Goal: Task Accomplishment & Management: Use online tool/utility

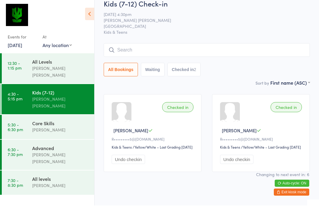
scroll to position [6, 0]
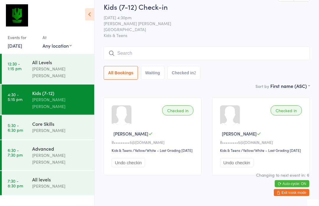
click at [115, 55] on input "search" at bounding box center [207, 54] width 206 height 14
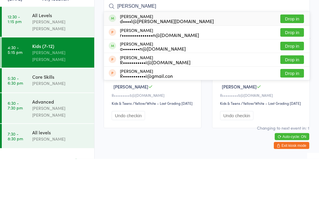
type input "[PERSON_NAME]"
click at [294, 89] on button "Drop in" at bounding box center [292, 93] width 24 height 9
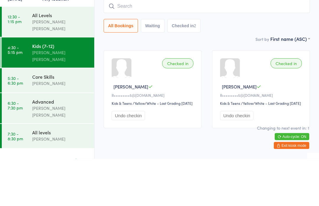
scroll to position [9, 0]
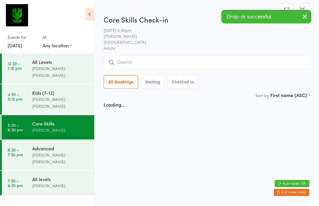
scroll to position [0, 0]
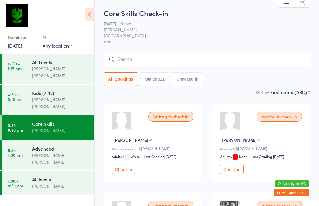
click at [236, 169] on button "Check in" at bounding box center [232, 168] width 24 height 9
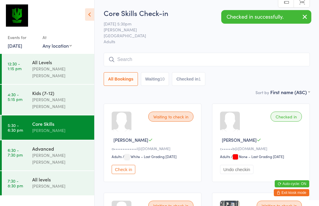
click at [71, 151] on div "[PERSON_NAME] [PERSON_NAME]" at bounding box center [60, 158] width 57 height 14
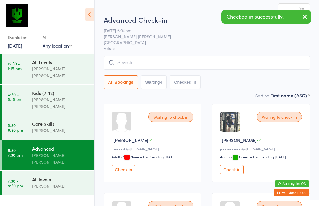
click at [123, 173] on button "Check in" at bounding box center [124, 169] width 24 height 9
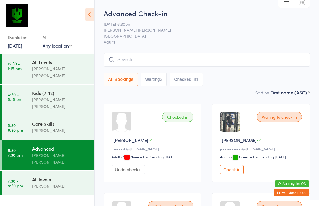
click at [66, 182] on div "[PERSON_NAME]" at bounding box center [60, 185] width 57 height 7
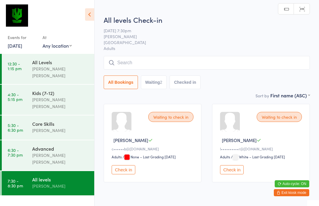
click at [127, 172] on button "Check in" at bounding box center [124, 169] width 24 height 9
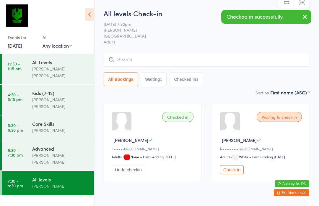
click at [83, 126] on div "Core Skills [PERSON_NAME]" at bounding box center [63, 126] width 62 height 23
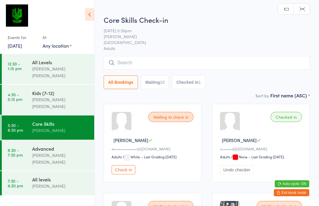
click at [192, 86] on button "Checked in 1" at bounding box center [188, 82] width 33 height 14
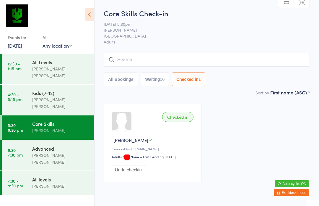
click at [148, 80] on button "Waiting 10" at bounding box center [155, 79] width 28 height 14
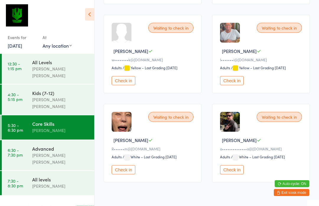
scroll to position [356, 0]
click at [230, 174] on button "Check in" at bounding box center [232, 169] width 24 height 9
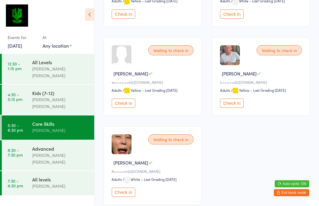
scroll to position [337, 0]
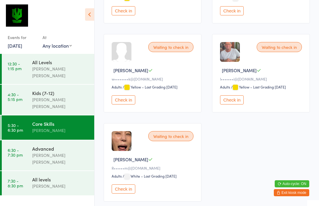
click at [126, 193] on button "Check in" at bounding box center [124, 188] width 24 height 9
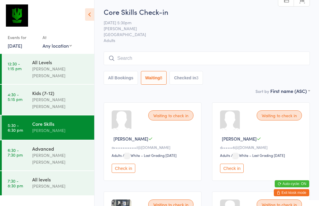
scroll to position [0, 0]
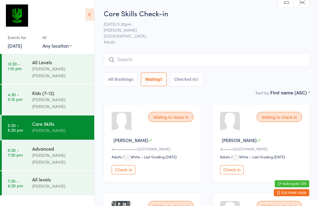
click at [193, 84] on button "Checked in 3" at bounding box center [186, 79] width 33 height 14
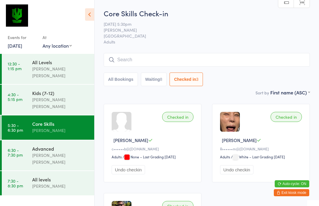
click at [155, 84] on button "Waiting 8" at bounding box center [154, 79] width 26 height 14
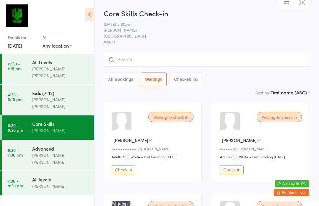
click at [170, 61] on input "search" at bounding box center [207, 60] width 206 height 14
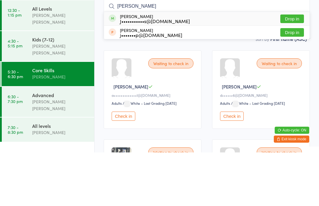
type input "[PERSON_NAME]"
click at [295, 65] on div "[PERSON_NAME] J•••••••••••s@[DOMAIN_NAME] Drop in" at bounding box center [207, 72] width 206 height 14
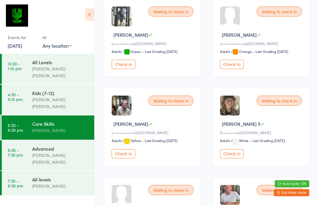
scroll to position [194, 0]
click at [125, 156] on button "Check in" at bounding box center [124, 153] width 24 height 9
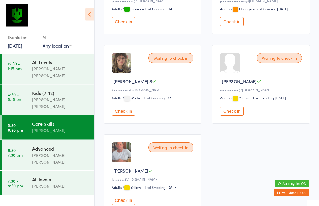
click at [124, 205] on button "Check in" at bounding box center [124, 199] width 24 height 9
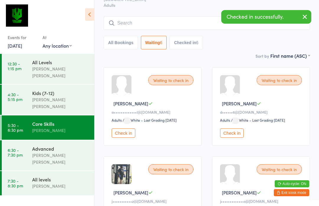
scroll to position [0, 0]
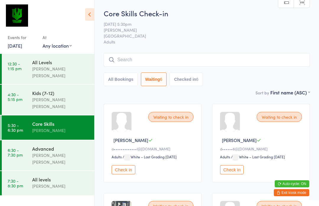
click at [130, 64] on input "search" at bounding box center [207, 60] width 206 height 14
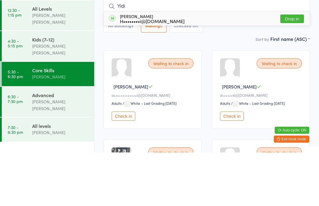
type input "Yidi"
click at [295, 68] on button "Drop in" at bounding box center [292, 72] width 24 height 9
